Goal: Browse casually: Explore the website without a specific task or goal

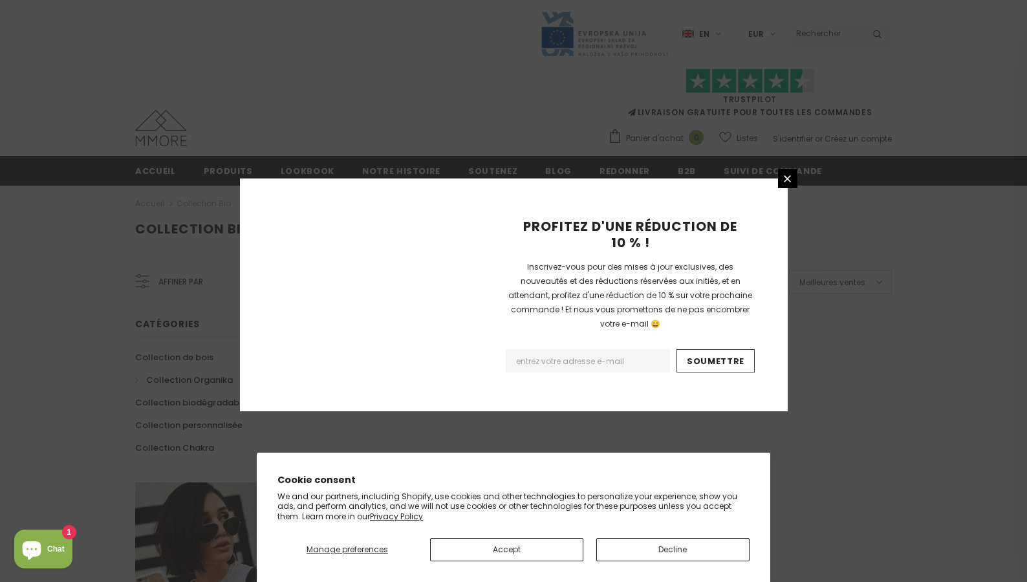
scroll to position [775, 0]
